Goal: Navigation & Orientation: Find specific page/section

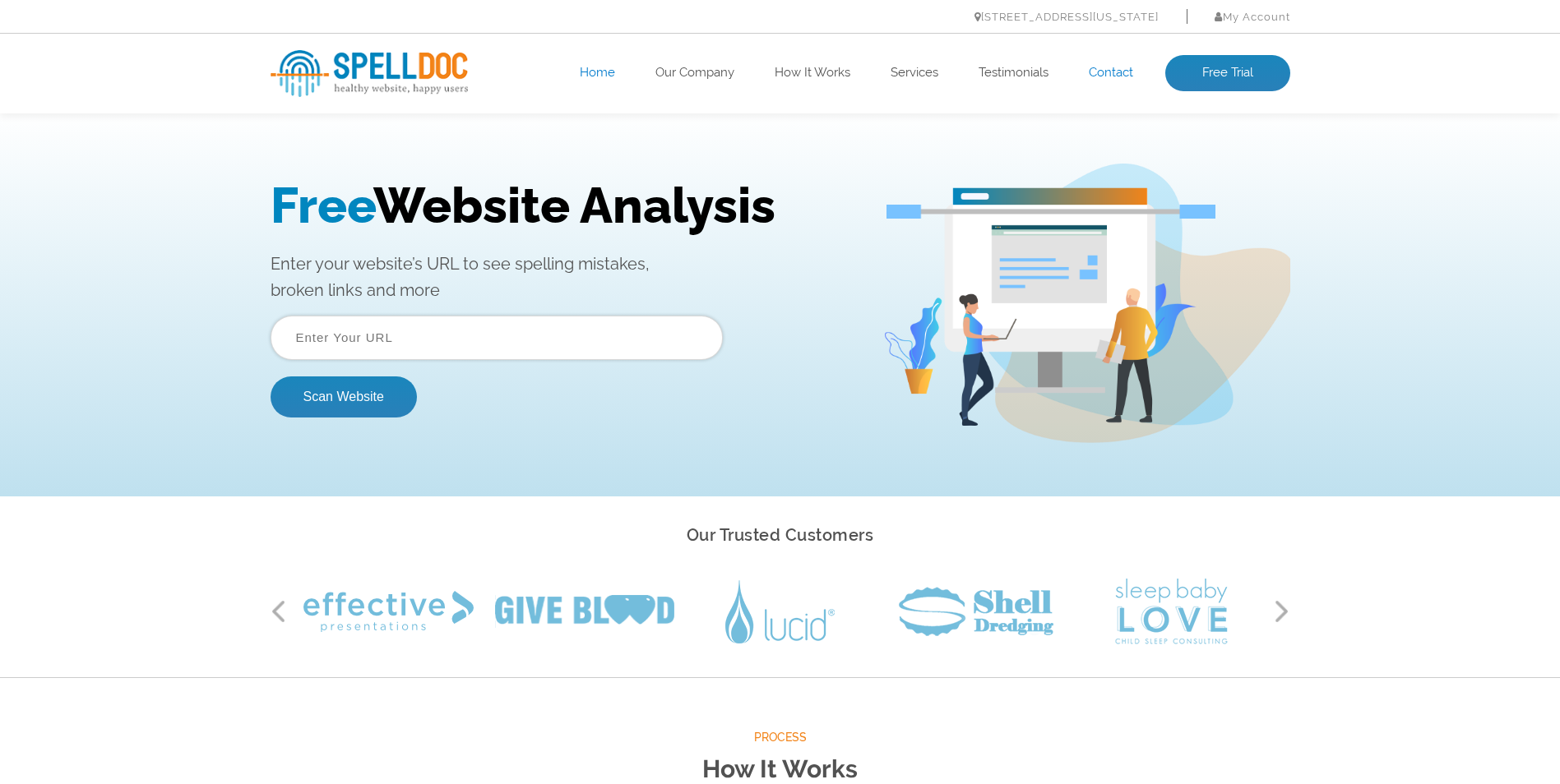
click at [1108, 69] on link "Contact" at bounding box center [1111, 73] width 45 height 17
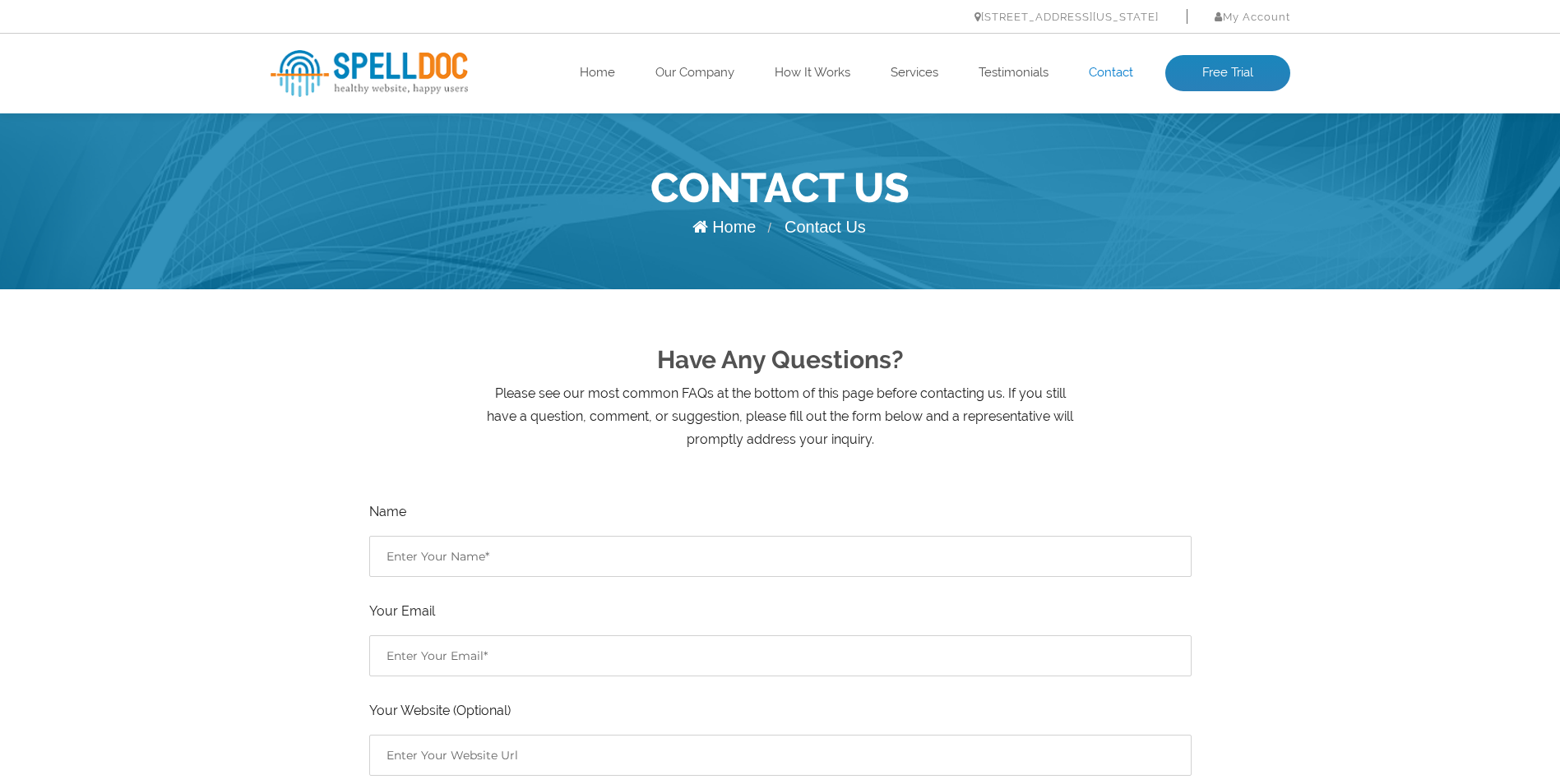
click at [1112, 65] on link "Contact" at bounding box center [1111, 73] width 45 height 17
click at [609, 72] on link "Home" at bounding box center [597, 73] width 35 height 17
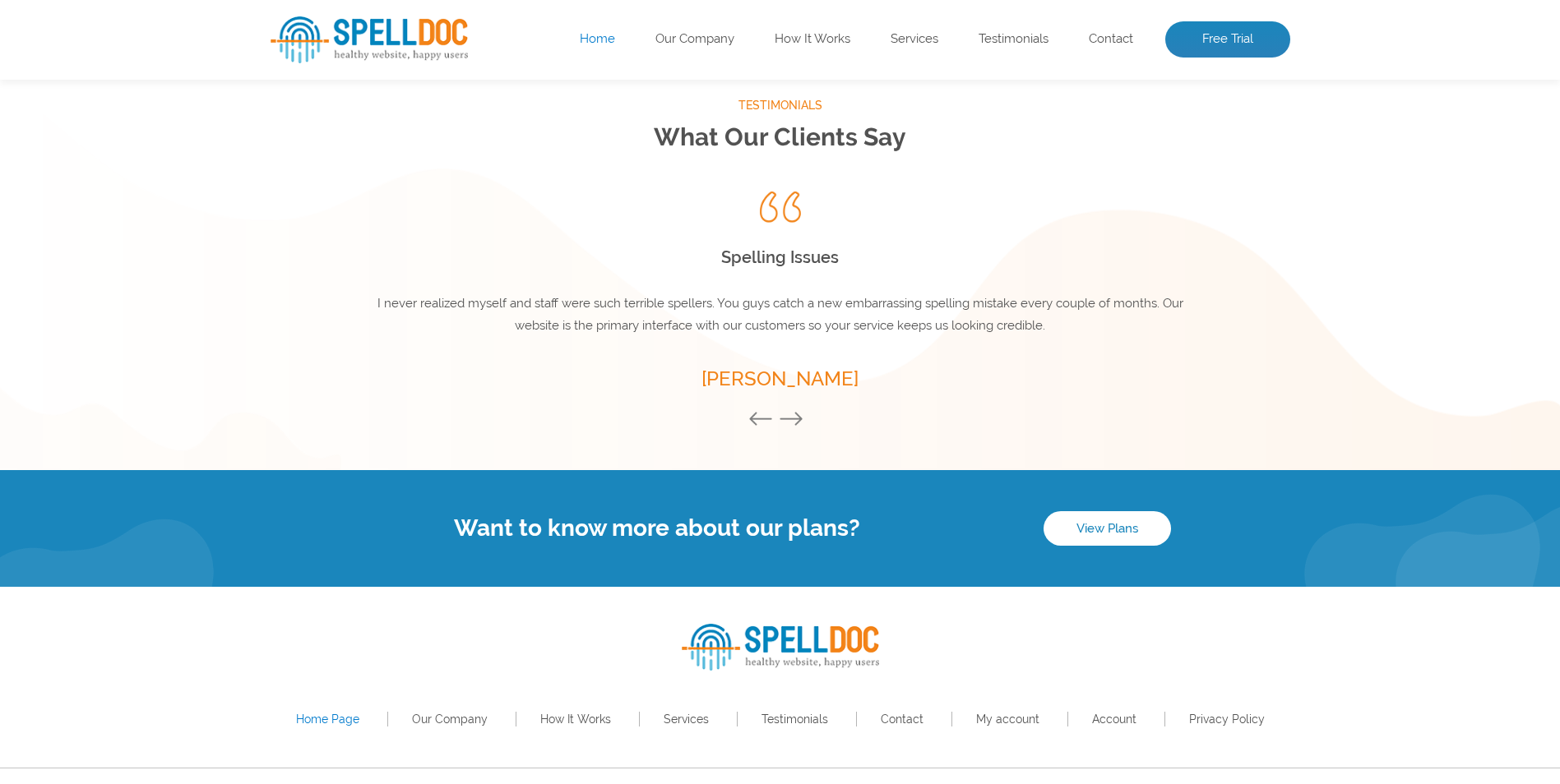
scroll to position [2219, 0]
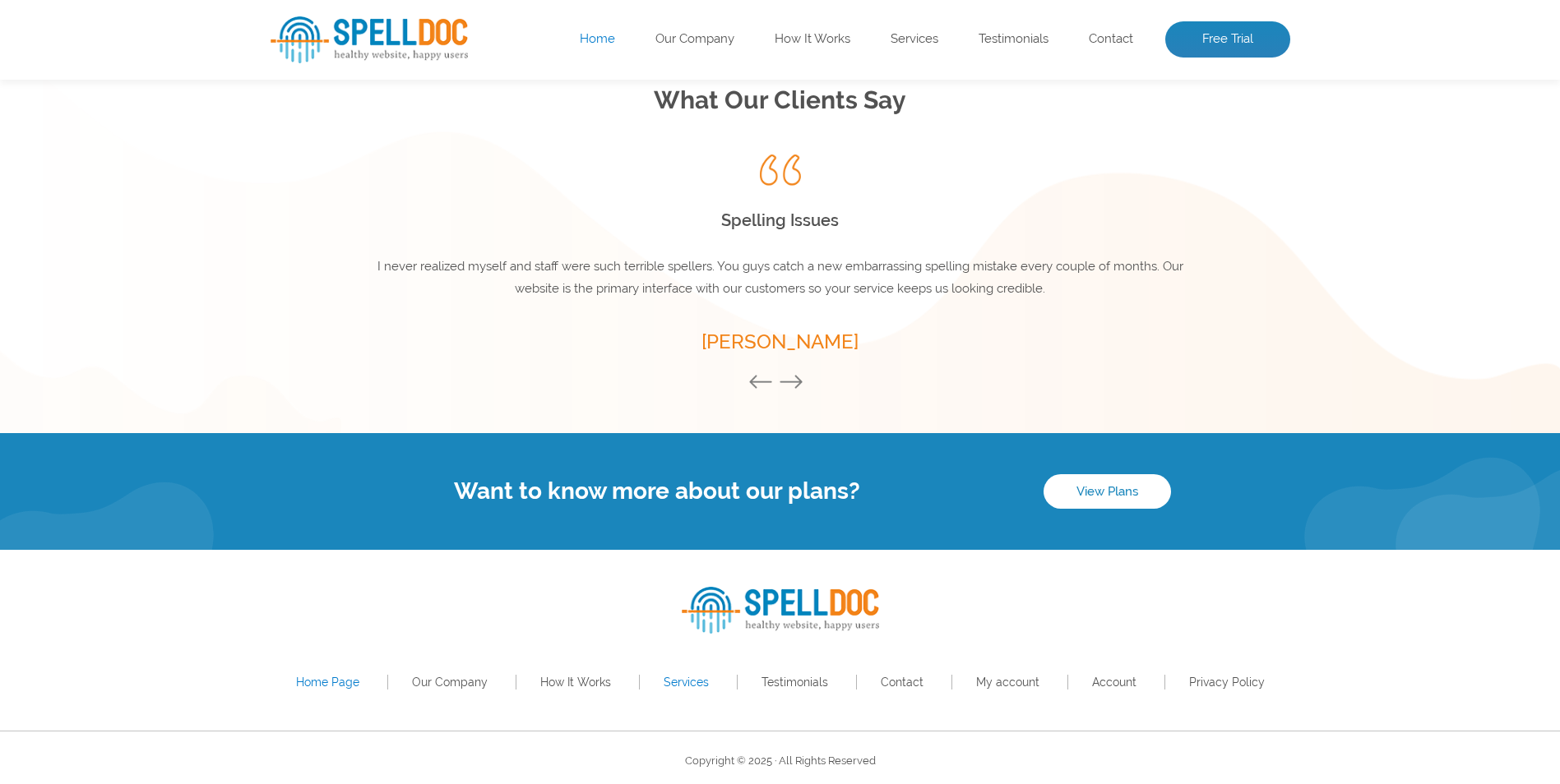
click at [688, 685] on link "Services" at bounding box center [686, 682] width 46 height 13
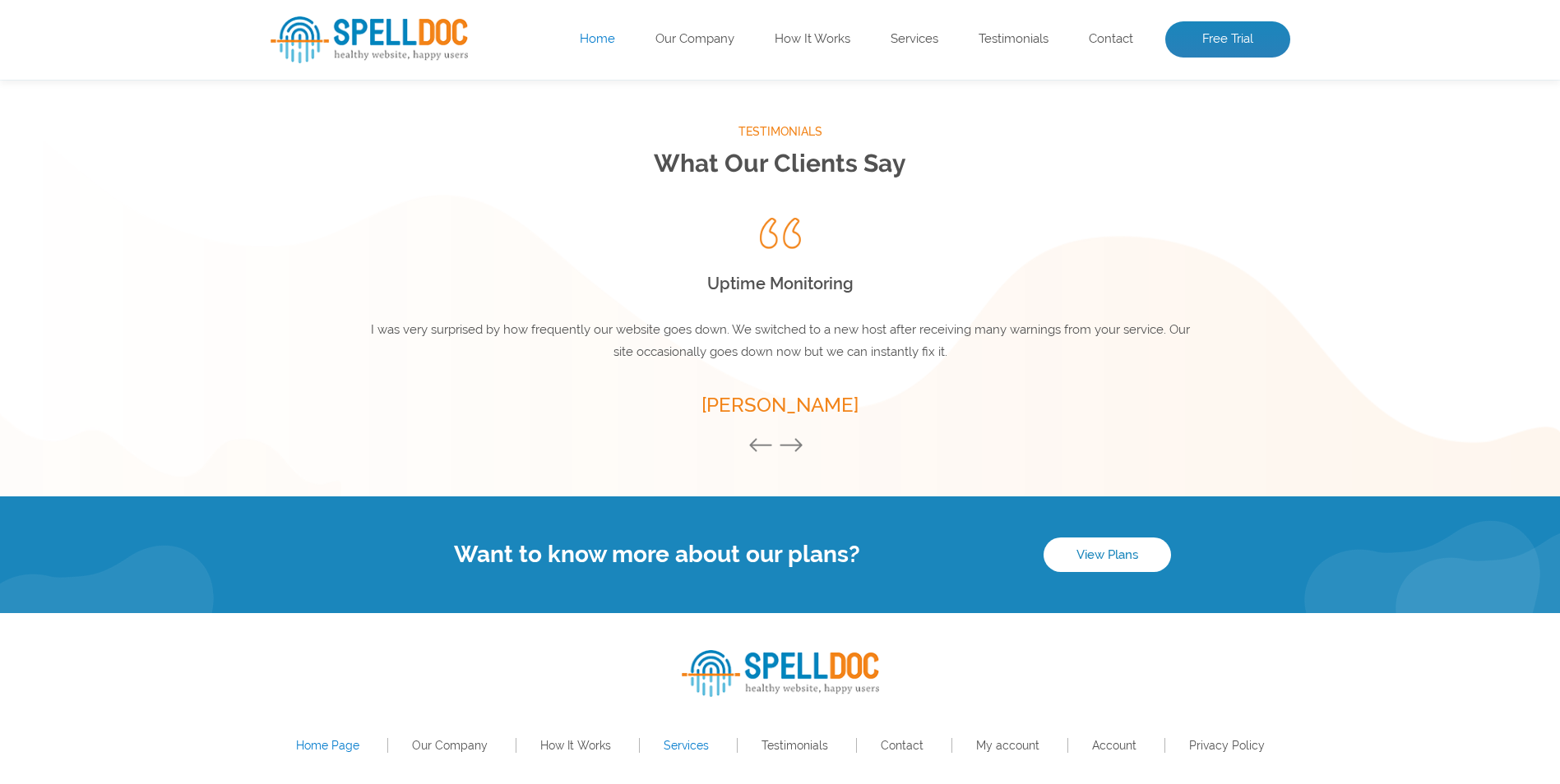
scroll to position [2225, 0]
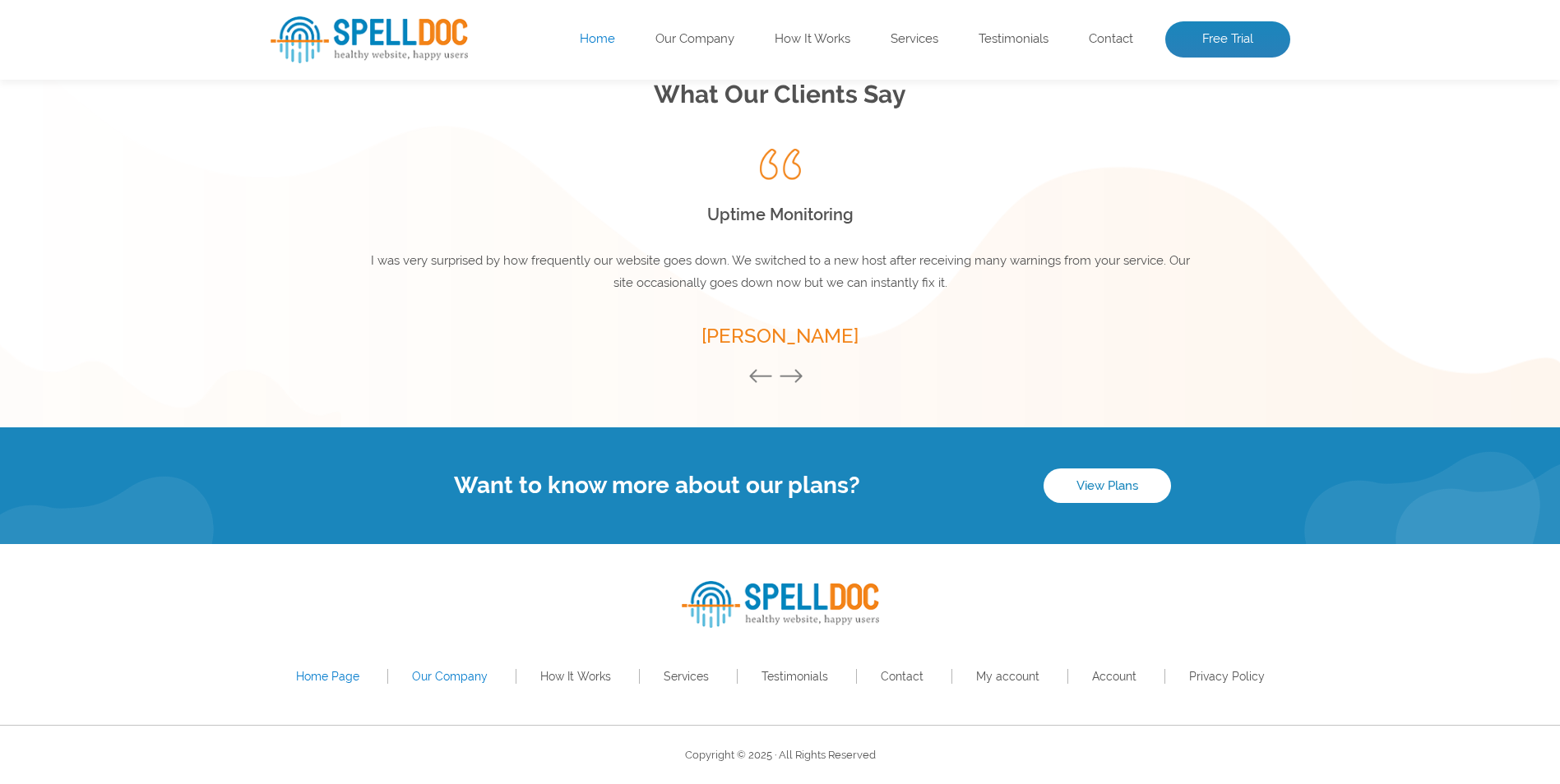
click at [467, 674] on link "Our Company" at bounding box center [449, 676] width 75 height 13
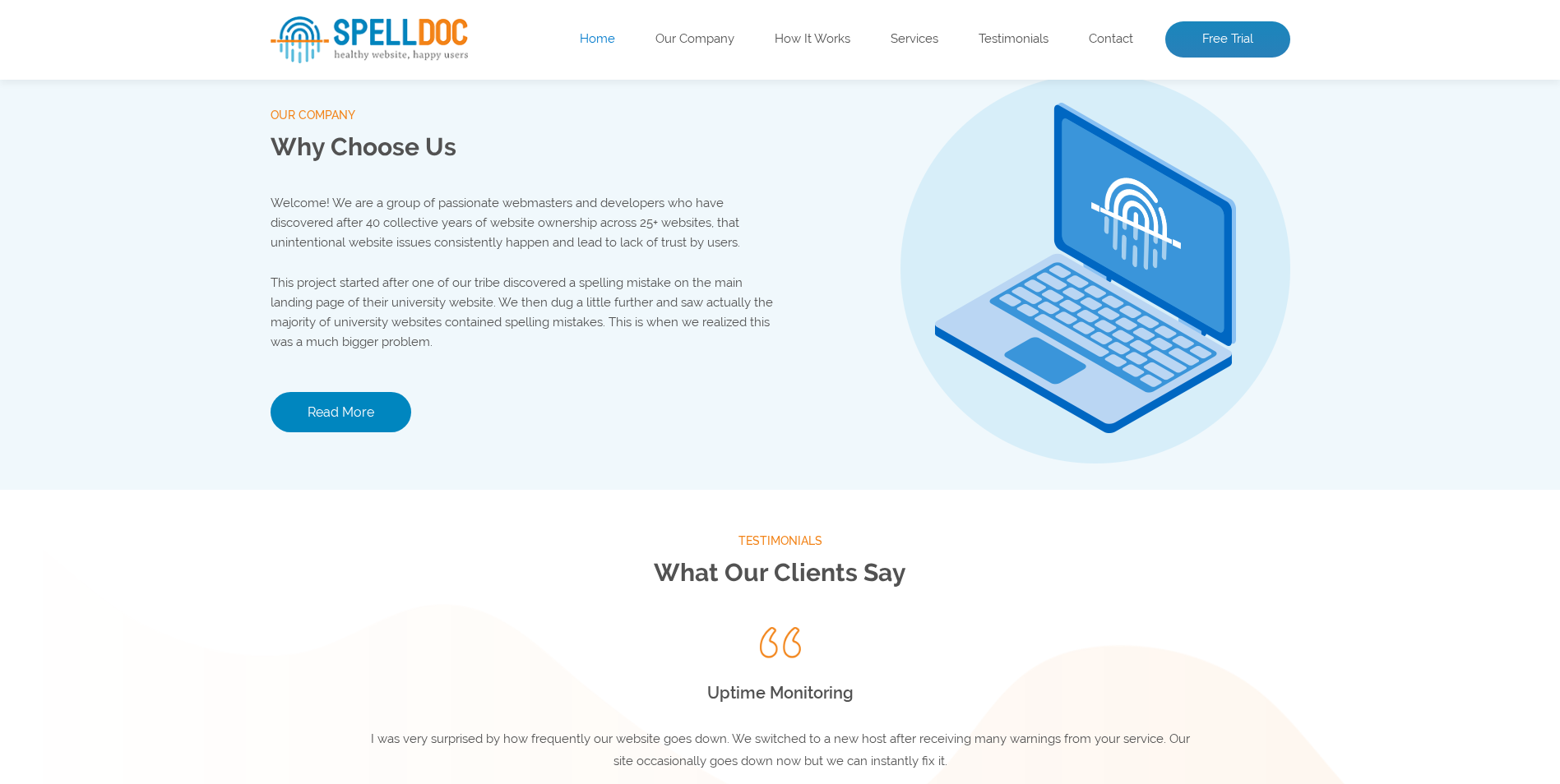
scroll to position [1724, 0]
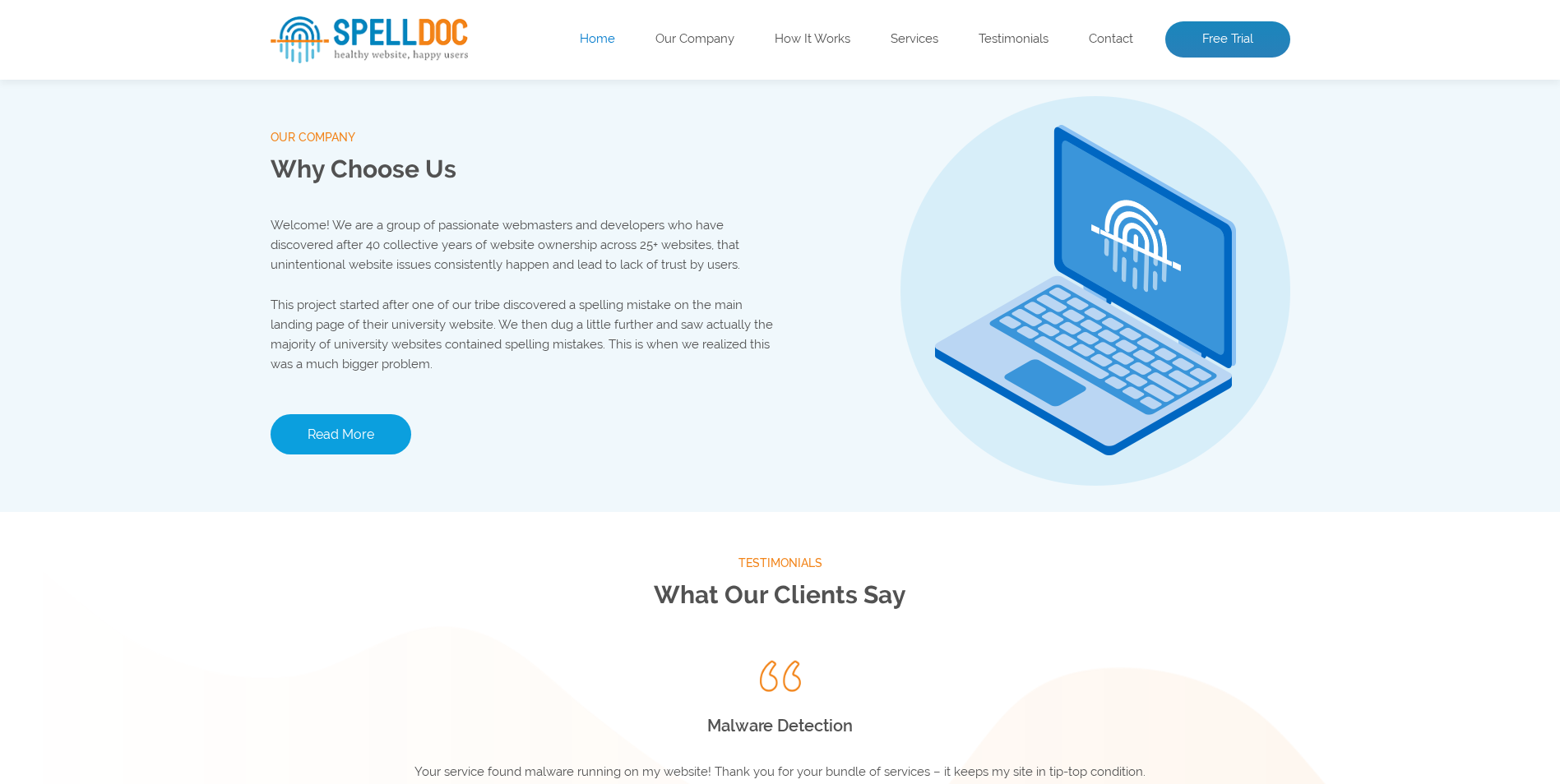
click at [314, 438] on link "Read More" at bounding box center [340, 434] width 140 height 40
